Goal: Transaction & Acquisition: Obtain resource

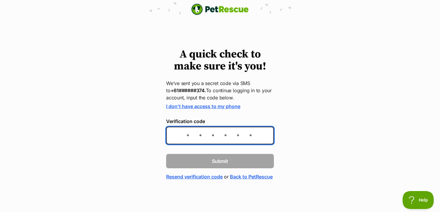
click at [178, 133] on input "Verification code" at bounding box center [220, 136] width 108 height 18
type input "740567"
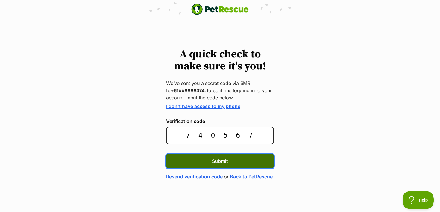
click at [190, 165] on button "Submit" at bounding box center [220, 161] width 108 height 14
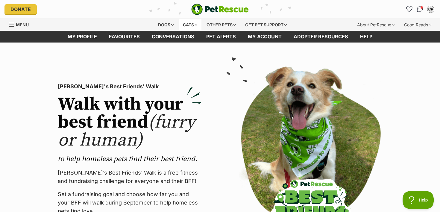
click at [184, 27] on div "Cats" at bounding box center [190, 25] width 23 height 12
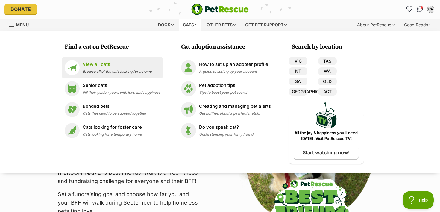
click at [99, 69] on div "View all cats Browse all of the cats looking for a home" at bounding box center [117, 67] width 69 height 13
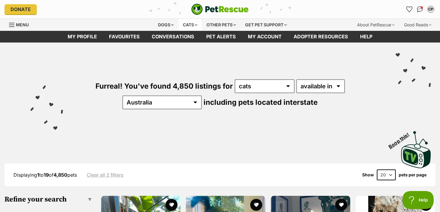
click at [193, 25] on div "Cats" at bounding box center [190, 25] width 23 height 12
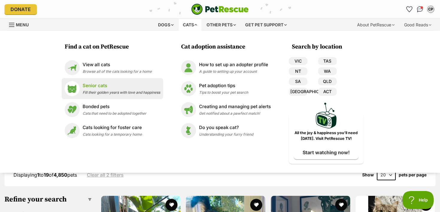
click at [122, 87] on p "Senior cats" at bounding box center [121, 85] width 77 height 7
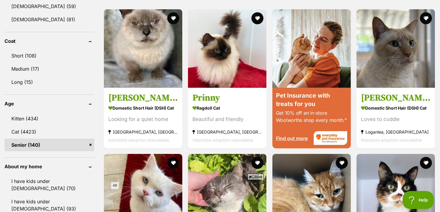
scroll to position [535, 0]
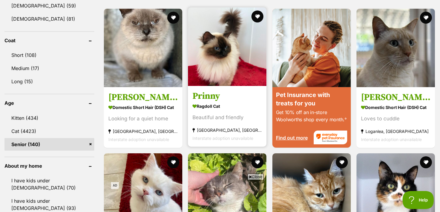
click at [203, 64] on img at bounding box center [227, 46] width 78 height 78
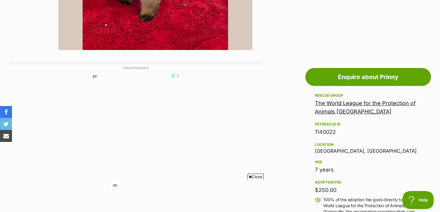
scroll to position [267, 0]
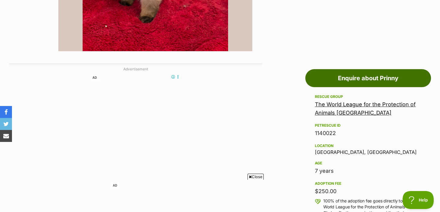
click at [351, 75] on link "Enquire about Prinny" at bounding box center [368, 78] width 126 height 18
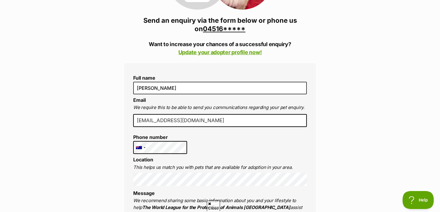
scroll to position [127, 0]
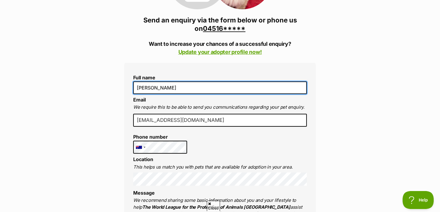
click at [165, 88] on input "[PERSON_NAME]" at bounding box center [220, 87] width 174 height 13
type input "Charlise"
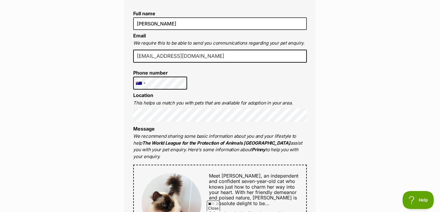
scroll to position [195, 0]
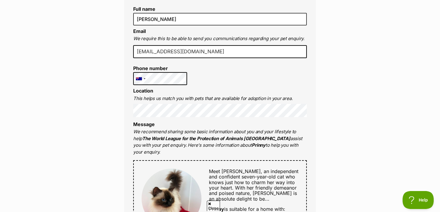
click at [159, 103] on li "Location This helps us match you with pets that are available for adoption in y…" at bounding box center [220, 102] width 174 height 29
click at [123, 126] on div "Enquire about Prinny 0451614821 Send an enquiry via the form below or phone us …" at bounding box center [219, 190] width 209 height 663
click at [97, 114] on div "Enquire about Prinny 0451614821 Send an enquiry via the form below or phone us …" at bounding box center [220, 190] width 440 height 663
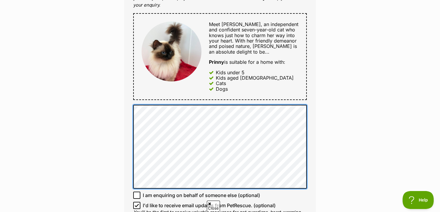
scroll to position [347, 0]
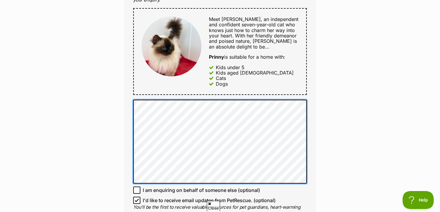
click at [119, 98] on div "Enquire about Prinny 0451614821 Send an enquiry via the form below or phone us …" at bounding box center [219, 38] width 209 height 663
click at [103, 95] on div "Enquire about Prinny 0451614821 Send an enquiry via the form below or phone us …" at bounding box center [220, 38] width 440 height 663
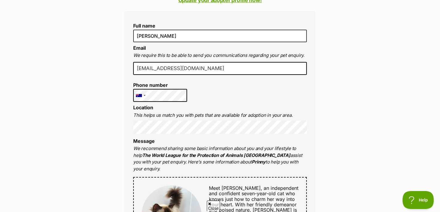
scroll to position [177, 0]
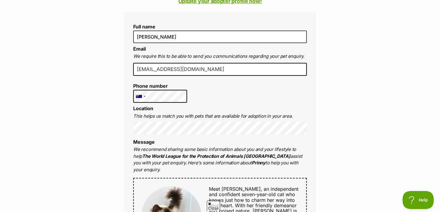
click at [85, 68] on div "Enquire about Prinny 0451614821 Send an enquiry via the form below or phone us …" at bounding box center [220, 208] width 440 height 663
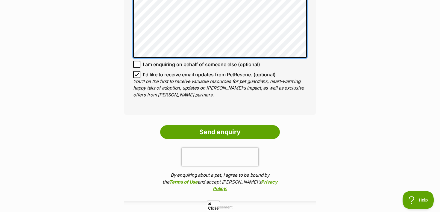
scroll to position [475, 0]
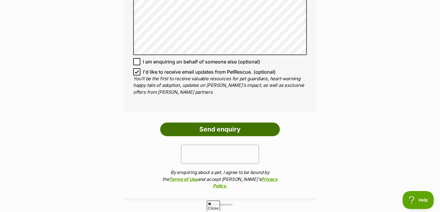
click at [200, 122] on input "Send enquiry" at bounding box center [220, 129] width 120 height 14
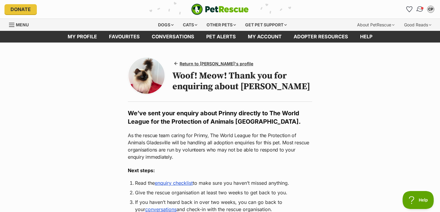
click at [422, 7] on span "Conversations" at bounding box center [422, 8] width 3 height 3
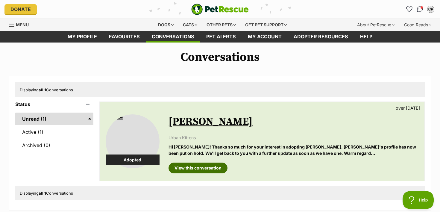
click at [197, 165] on link "View this conversation" at bounding box center [197, 167] width 59 height 11
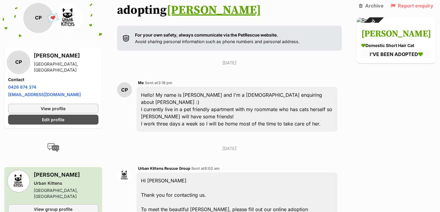
scroll to position [33, 0]
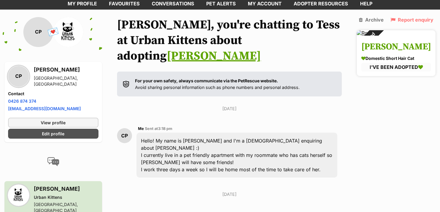
click at [374, 47] on h3 "Rosie" at bounding box center [396, 46] width 70 height 13
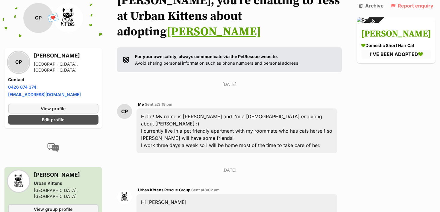
scroll to position [58, 0]
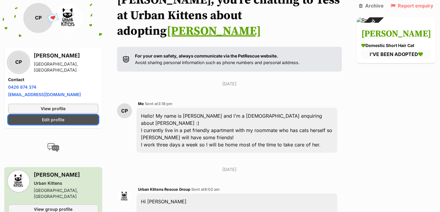
click at [61, 121] on span "Edit profile" at bounding box center [53, 119] width 22 height 6
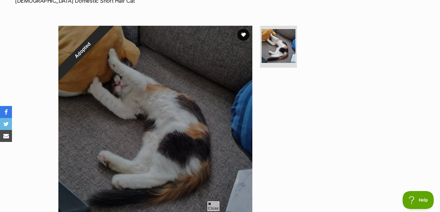
scroll to position [100, 0]
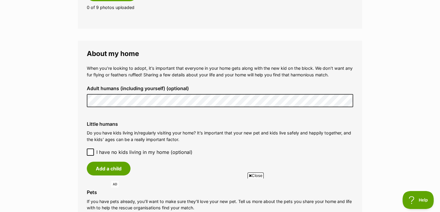
scroll to position [405, 0]
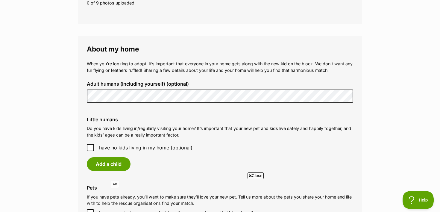
click at [111, 43] on fieldset "About my home When you’re looking to adopt, it’s important that everyone in you…" at bounding box center [220, 145] width 284 height 218
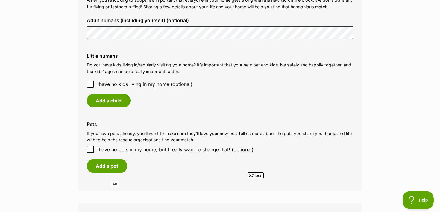
scroll to position [472, 0]
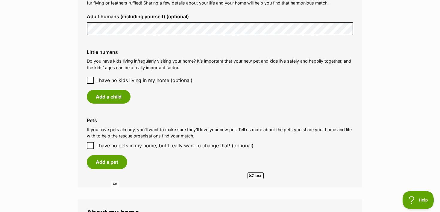
click at [107, 78] on span "I have no kids living in my home (optional)" at bounding box center [144, 80] width 96 height 7
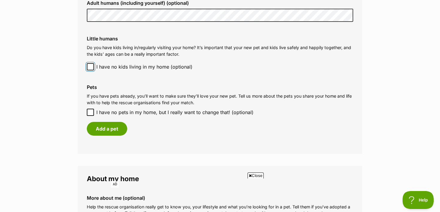
scroll to position [486, 0]
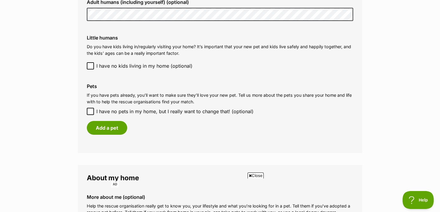
click at [112, 121] on div "Pets If you have pets already, you’ll want to make sure they’ll love your new p…" at bounding box center [220, 109] width 276 height 61
click at [112, 125] on button "Add a pet" at bounding box center [107, 128] width 40 height 14
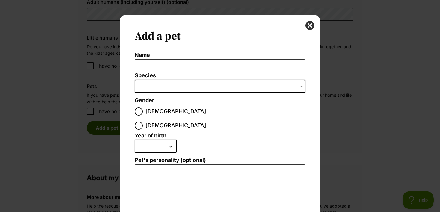
scroll to position [0, 0]
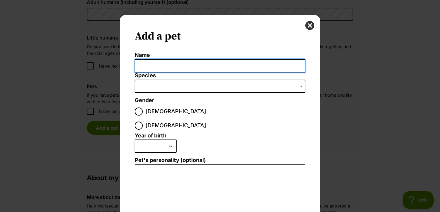
click at [175, 71] on input "Name" at bounding box center [220, 65] width 171 height 13
type input "Yumi"
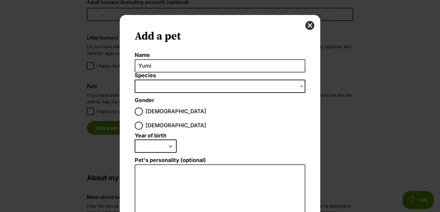
click at [174, 89] on span "Dialog Window - Close (Press escape to close)" at bounding box center [220, 86] width 171 height 13
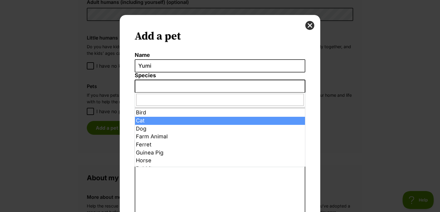
select select "2"
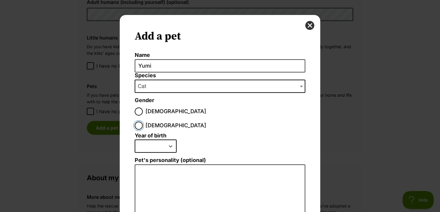
click at [143, 121] on input "[DEMOGRAPHIC_DATA]" at bounding box center [139, 125] width 8 height 8
radio input "true"
click at [168, 139] on select "2025 2024 2023 2022 2021 2020 2019 2018 2017 2016 2015 2014 2013 2012 2011 2010…" at bounding box center [156, 145] width 42 height 13
select select "2022"
click at [135, 139] on select "2025 2024 2023 2022 2021 2020 2019 2018 2017 2016 2015 2014 2013 2012 2011 2010…" at bounding box center [156, 145] width 42 height 13
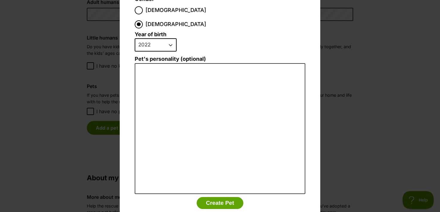
scroll to position [108, 0]
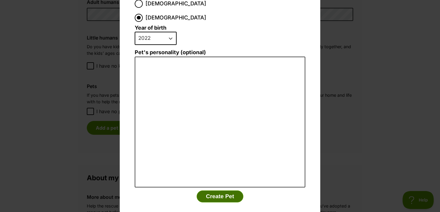
click at [215, 190] on button "Create Pet" at bounding box center [220, 196] width 47 height 12
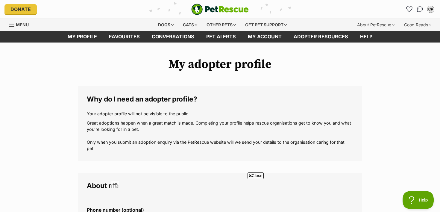
scroll to position [486, 0]
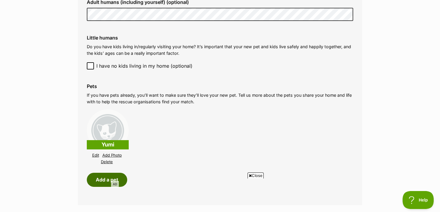
click at [98, 179] on button "Add a pet" at bounding box center [107, 180] width 40 height 14
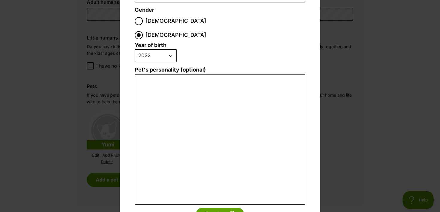
scroll to position [56, 0]
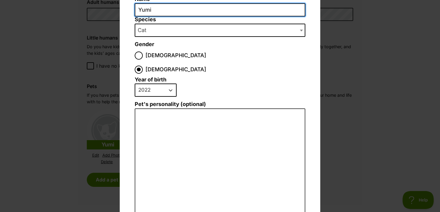
click at [162, 10] on input "Yumi" at bounding box center [220, 9] width 171 height 13
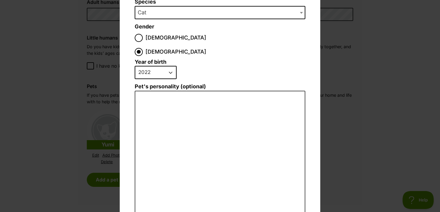
scroll to position [77, 0]
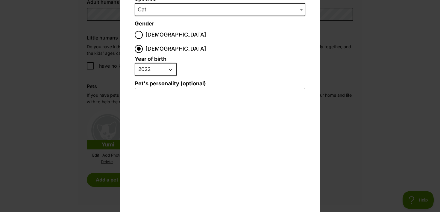
type input "Nori"
click at [153, 63] on select "2025 2024 2023 2022 2021 2020 2019 2018 2017 2016 2015 2014 2013 2012 2011 2010…" at bounding box center [156, 69] width 42 height 13
select select "2023"
click at [135, 63] on select "2025 2024 2023 2022 2021 2020 2019 2018 2017 2016 2015 2014 2013 2012 2011 2010…" at bounding box center [156, 69] width 42 height 13
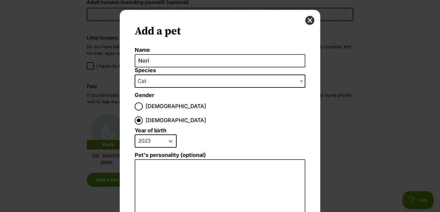
scroll to position [0, 0]
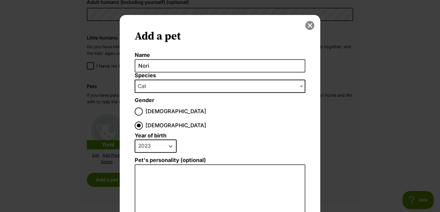
click at [311, 23] on button "close" at bounding box center [309, 25] width 9 height 9
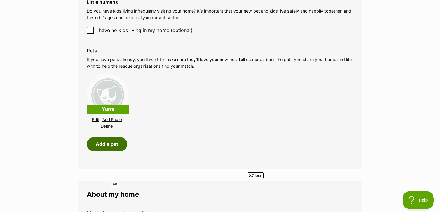
scroll to position [522, 0]
click at [115, 143] on button "Add a pet" at bounding box center [107, 144] width 40 height 14
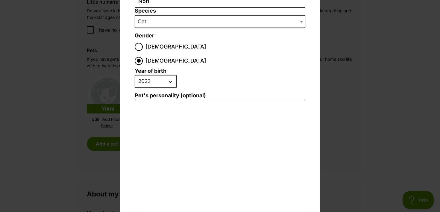
scroll to position [108, 0]
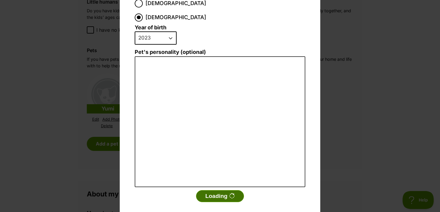
click at [213, 190] on button "Loading" at bounding box center [220, 196] width 48 height 12
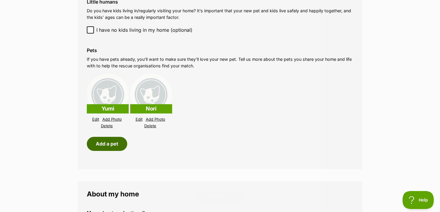
scroll to position [522, 0]
click at [118, 142] on button "Add a pet" at bounding box center [107, 144] width 40 height 14
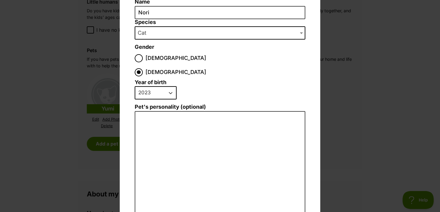
scroll to position [33, 0]
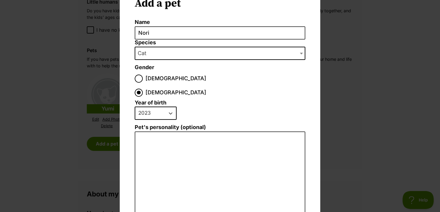
click at [151, 75] on span "Male" at bounding box center [175, 78] width 61 height 8
click at [143, 75] on input "Male" at bounding box center [139, 78] width 8 height 8
radio input "true"
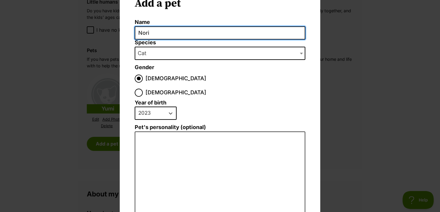
click at [150, 29] on input "Nori" at bounding box center [220, 32] width 171 height 13
type input "Juni"
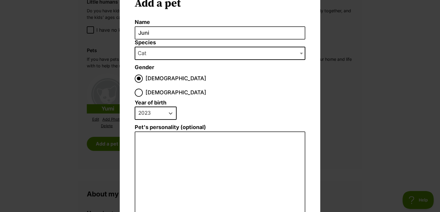
click at [156, 107] on select "2025 2024 2023 2022 2021 2020 2019 2018 2017 2016 2015 2014 2013 2012 2011 2010…" at bounding box center [156, 113] width 42 height 13
click at [135, 107] on select "2025 2024 2023 2022 2021 2020 2019 2018 2017 2016 2015 2014 2013 2012 2011 2010…" at bounding box center [156, 113] width 42 height 13
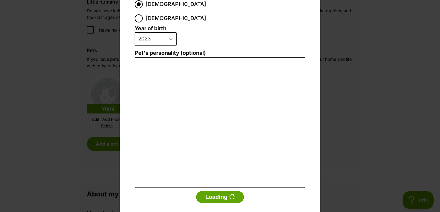
scroll to position [108, 0]
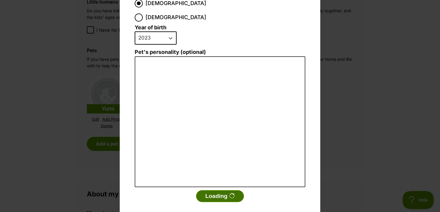
click at [224, 190] on button "Loading" at bounding box center [220, 196] width 48 height 12
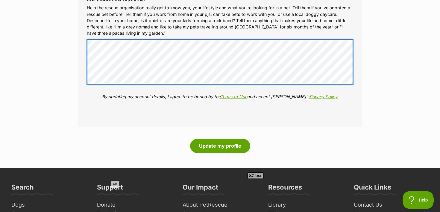
scroll to position [736, 0]
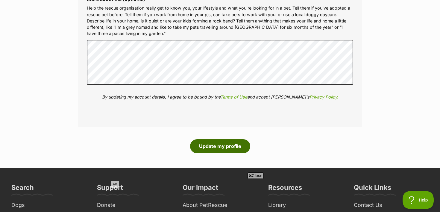
click at [208, 150] on button "Update my profile" at bounding box center [220, 146] width 60 height 14
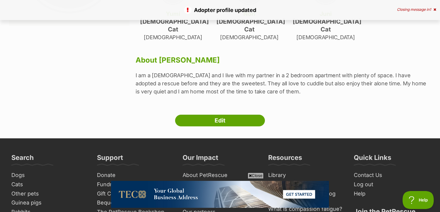
scroll to position [148, 0]
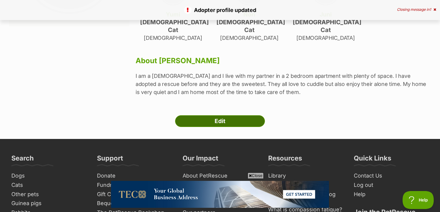
click at [219, 115] on link "Edit" at bounding box center [220, 121] width 90 height 12
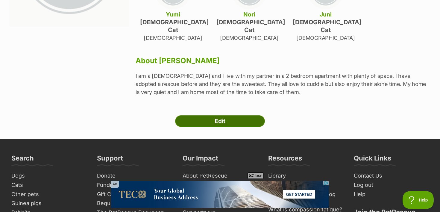
scroll to position [0, 0]
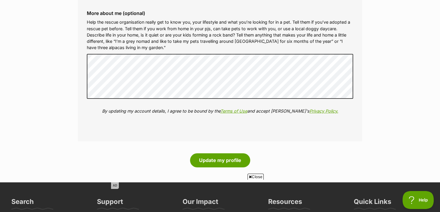
scroll to position [845, 0]
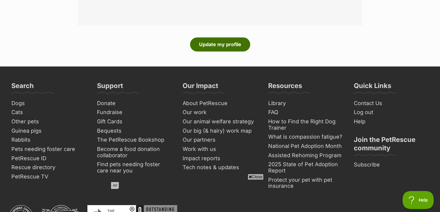
click at [238, 49] on button "Update my profile" at bounding box center [220, 44] width 60 height 14
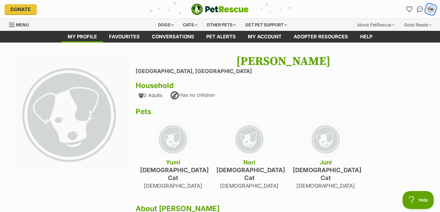
click at [431, 11] on div "CP" at bounding box center [431, 9] width 8 height 8
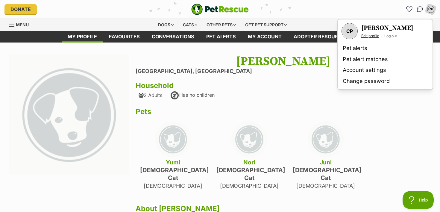
click at [371, 37] on link "Edit profile" at bounding box center [370, 36] width 18 height 5
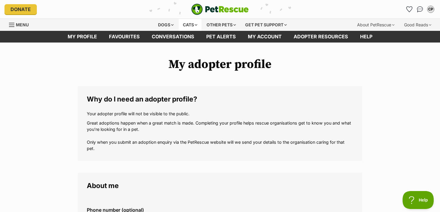
click at [194, 23] on div "Cats" at bounding box center [190, 25] width 23 height 12
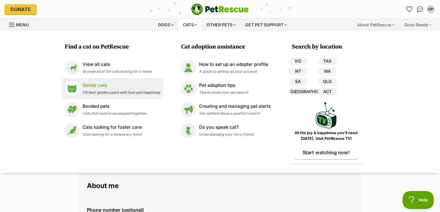
click at [139, 86] on p "Senior cats" at bounding box center [121, 85] width 77 height 7
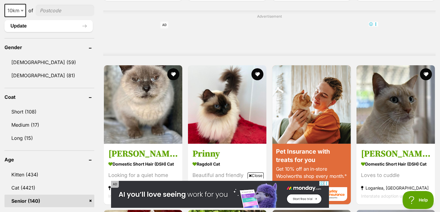
scroll to position [481, 0]
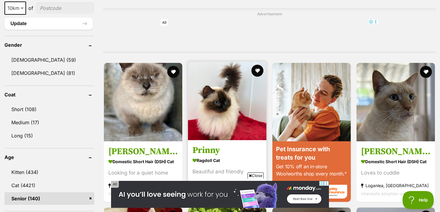
click at [226, 99] on img at bounding box center [227, 101] width 78 height 78
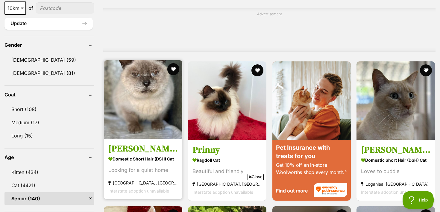
click at [149, 96] on img at bounding box center [143, 99] width 78 height 78
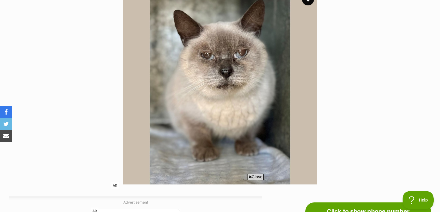
scroll to position [134, 0]
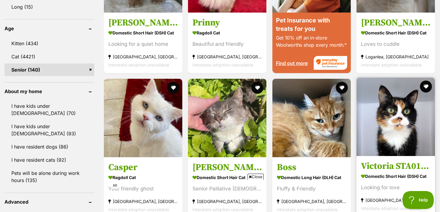
click at [362, 118] on img at bounding box center [395, 116] width 78 height 78
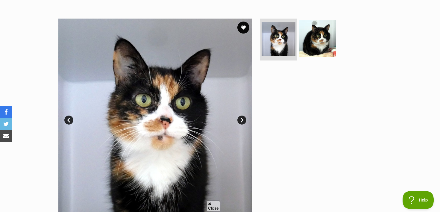
scroll to position [107, 0]
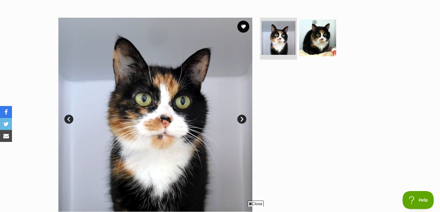
click at [240, 120] on link "Next" at bounding box center [241, 119] width 9 height 9
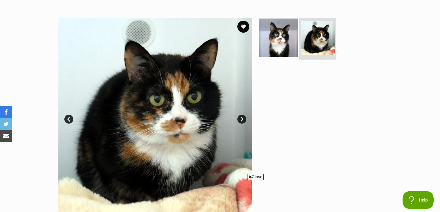
click at [274, 28] on img at bounding box center [278, 38] width 39 height 39
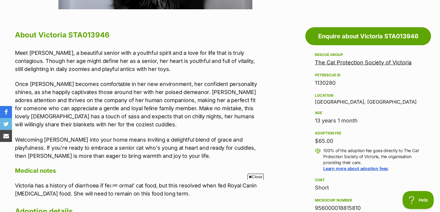
scroll to position [308, 0]
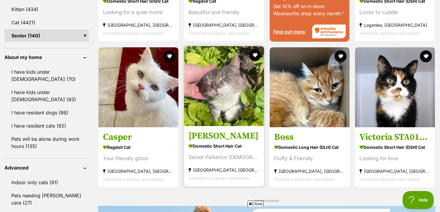
scroll to position [645, 0]
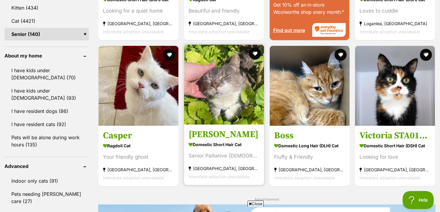
click at [209, 78] on img at bounding box center [224, 85] width 80 height 80
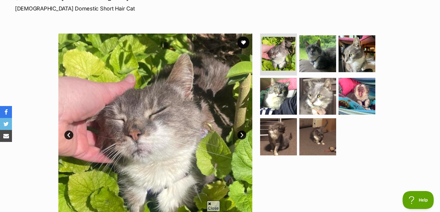
scroll to position [90, 0]
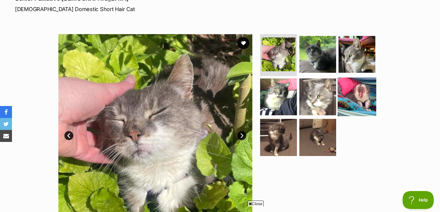
click at [358, 89] on img at bounding box center [356, 96] width 39 height 39
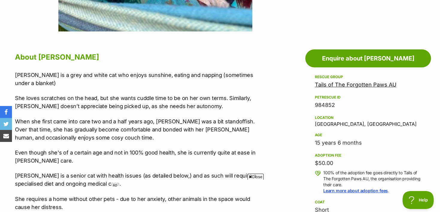
scroll to position [297, 0]
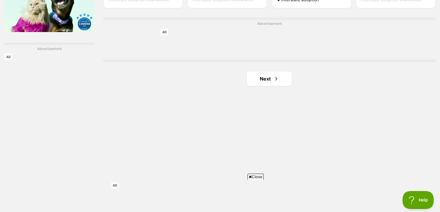
scroll to position [1026, 0]
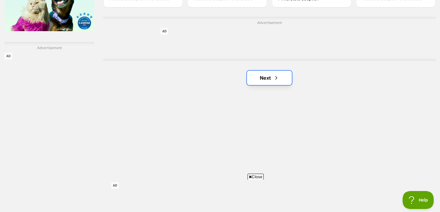
click at [274, 72] on link "Next" at bounding box center [269, 78] width 45 height 14
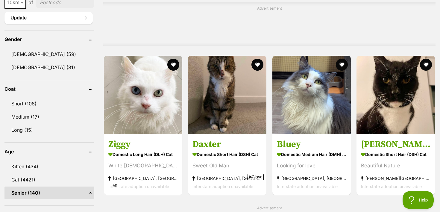
scroll to position [488, 0]
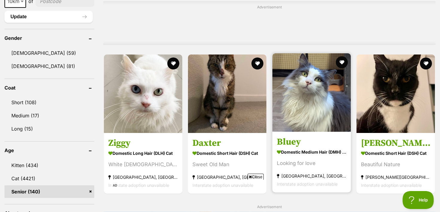
click at [287, 76] on img at bounding box center [311, 92] width 78 height 78
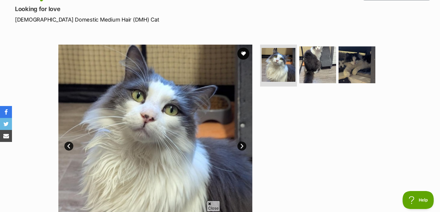
scroll to position [84, 0]
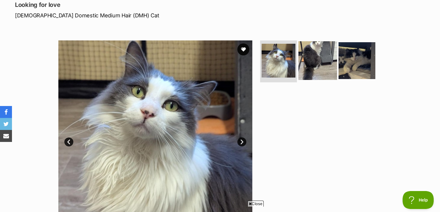
click at [313, 48] on img at bounding box center [317, 60] width 39 height 39
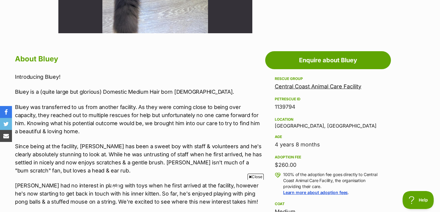
scroll to position [288, 0]
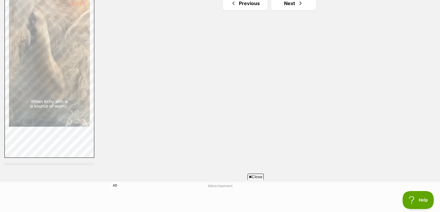
scroll to position [1101, 0]
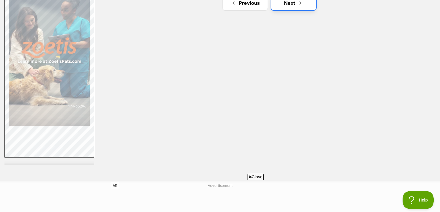
click at [296, 9] on link "Next" at bounding box center [293, 3] width 45 height 14
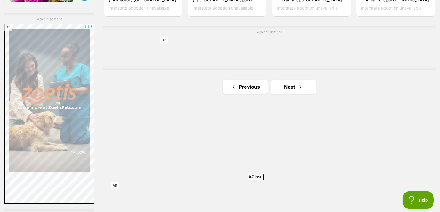
scroll to position [1076, 0]
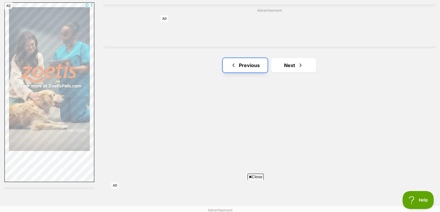
click at [252, 70] on link "Previous" at bounding box center [245, 65] width 45 height 14
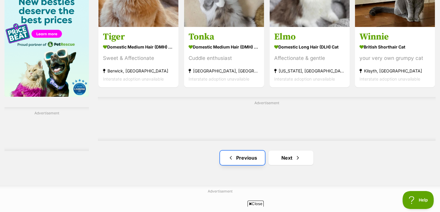
click at [246, 159] on link "Previous" at bounding box center [242, 157] width 45 height 14
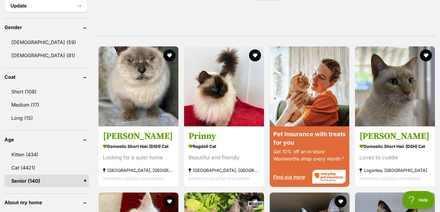
scroll to position [500, 0]
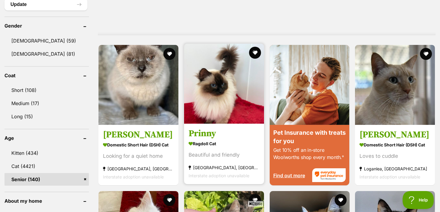
click at [228, 125] on link at bounding box center [224, 122] width 80 height 6
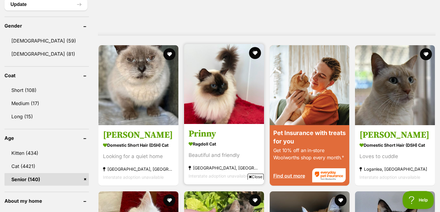
scroll to position [0, 0]
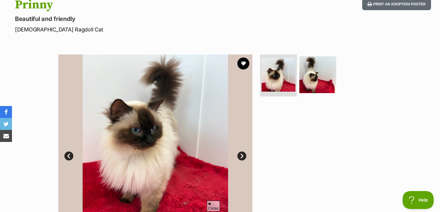
scroll to position [84, 0]
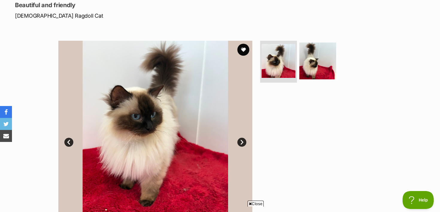
click at [246, 145] on img at bounding box center [155, 138] width 194 height 194
click at [244, 140] on link "Next" at bounding box center [241, 142] width 9 height 9
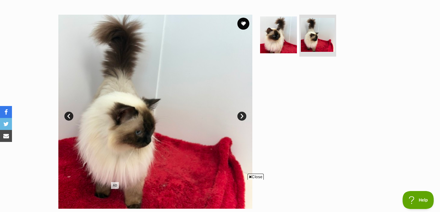
scroll to position [127, 0]
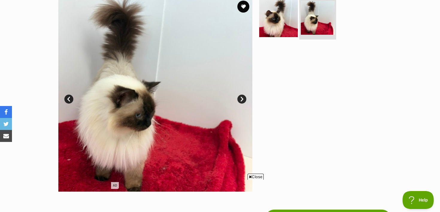
click at [269, 26] on img at bounding box center [278, 18] width 39 height 39
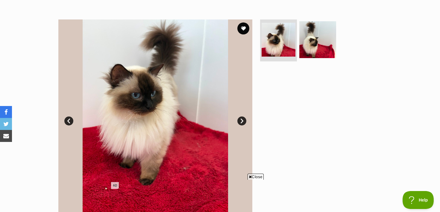
scroll to position [110, 0]
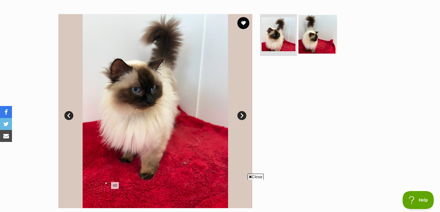
click at [299, 28] on img at bounding box center [317, 34] width 39 height 39
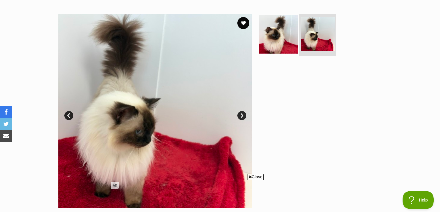
click at [288, 34] on img at bounding box center [278, 34] width 39 height 39
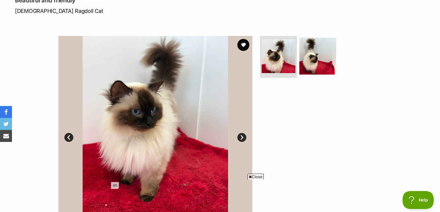
scroll to position [89, 0]
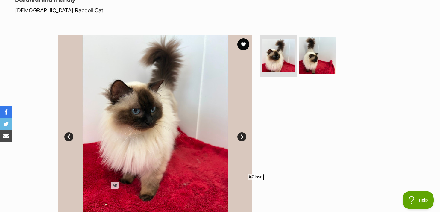
click at [264, 177] on div at bounding box center [320, 132] width 123 height 194
click at [261, 177] on span "Close" at bounding box center [255, 177] width 16 height 6
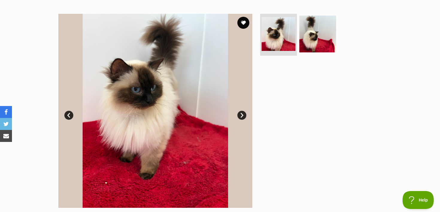
scroll to position [112, 0]
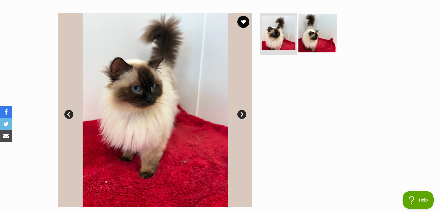
click at [320, 24] on img at bounding box center [317, 33] width 39 height 39
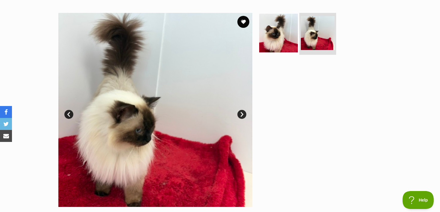
click at [284, 38] on img at bounding box center [278, 33] width 39 height 39
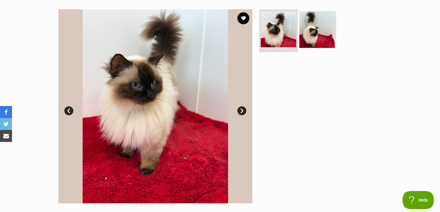
scroll to position [113, 0]
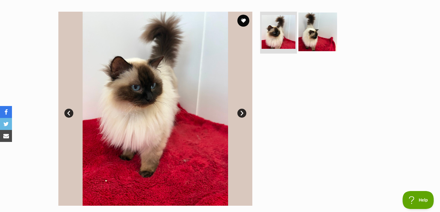
click at [324, 29] on img at bounding box center [317, 32] width 39 height 39
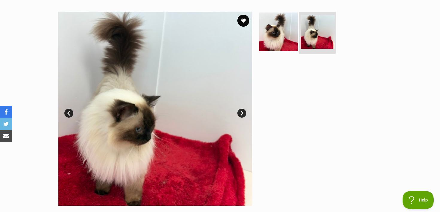
click at [285, 42] on img at bounding box center [278, 32] width 39 height 39
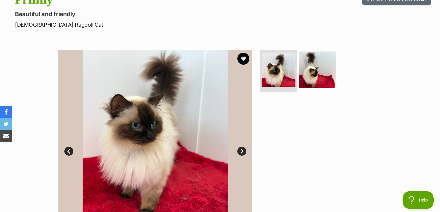
scroll to position [72, 0]
